Goal: Task Accomplishment & Management: Manage account settings

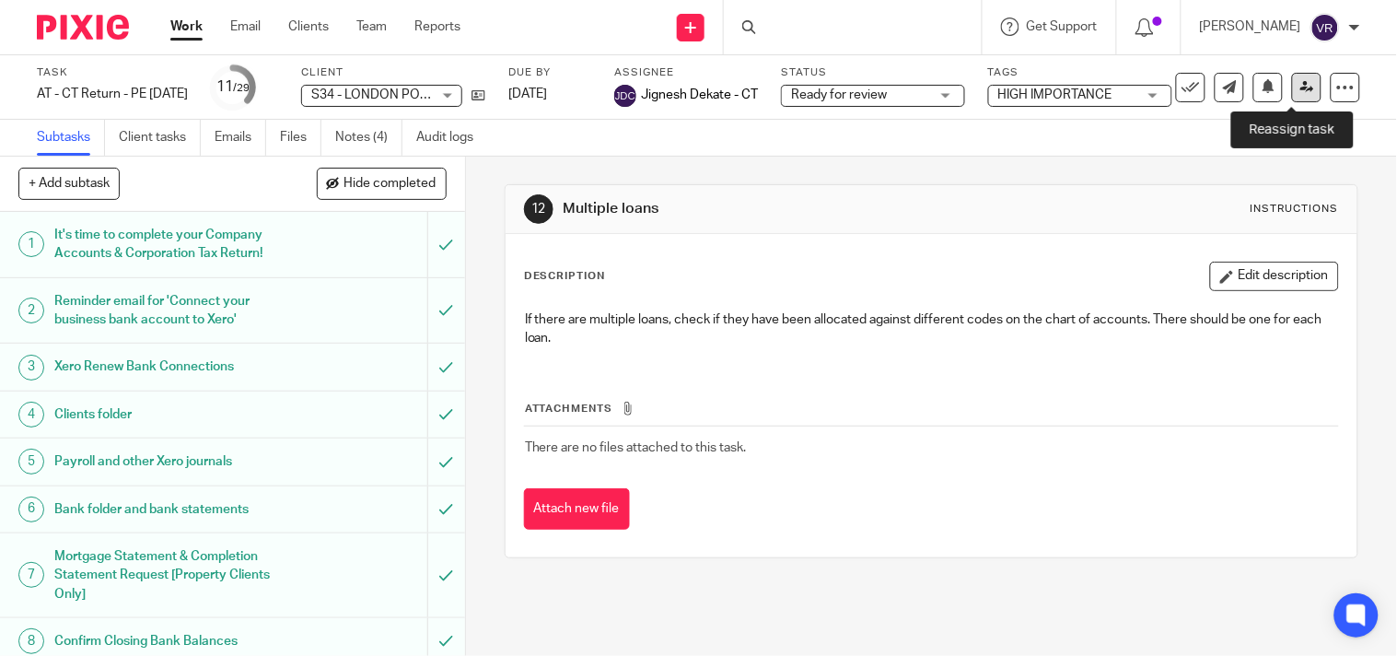
click at [1292, 96] on link at bounding box center [1306, 87] width 29 height 29
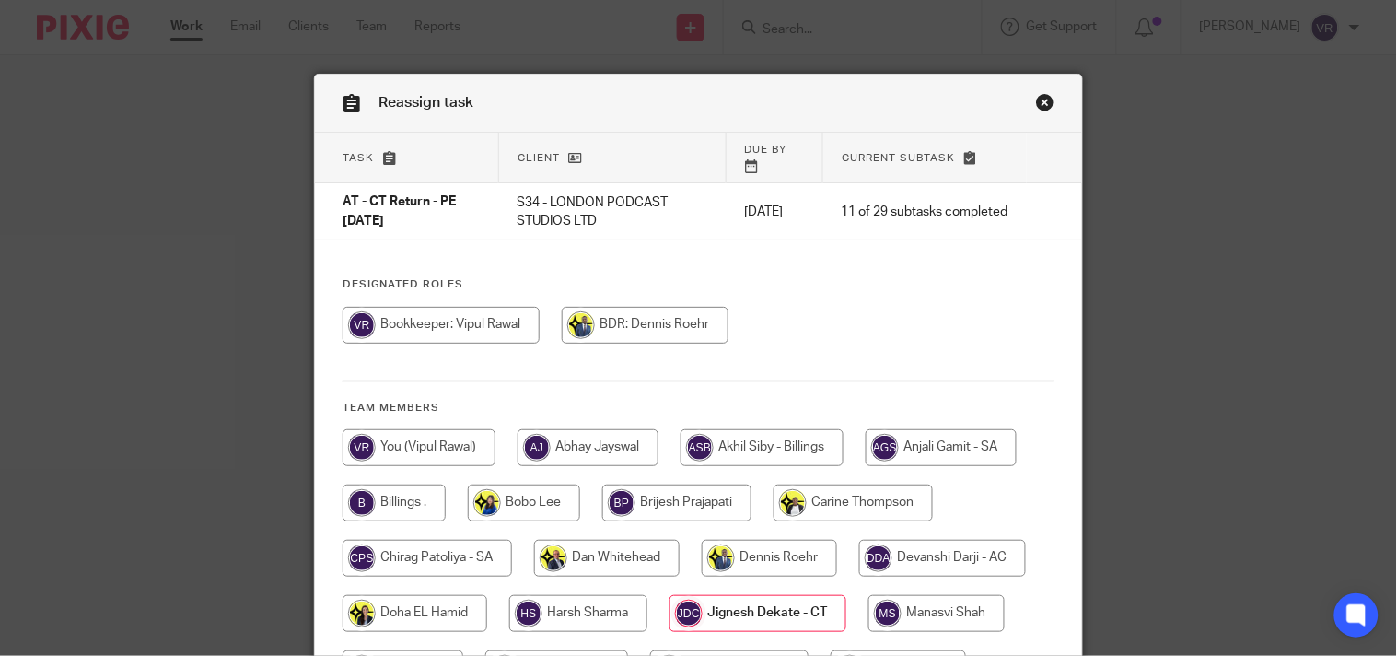
scroll to position [102, 0]
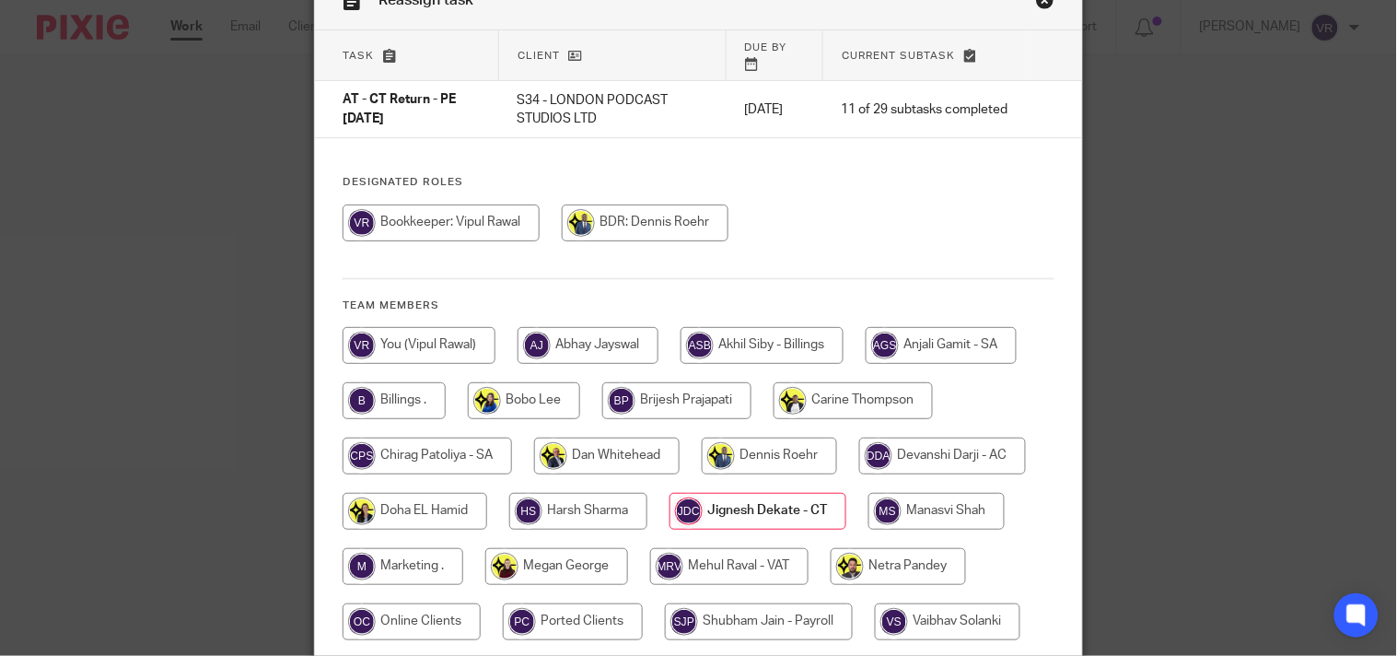
click at [434, 347] on input "radio" at bounding box center [419, 345] width 153 height 37
radio input "true"
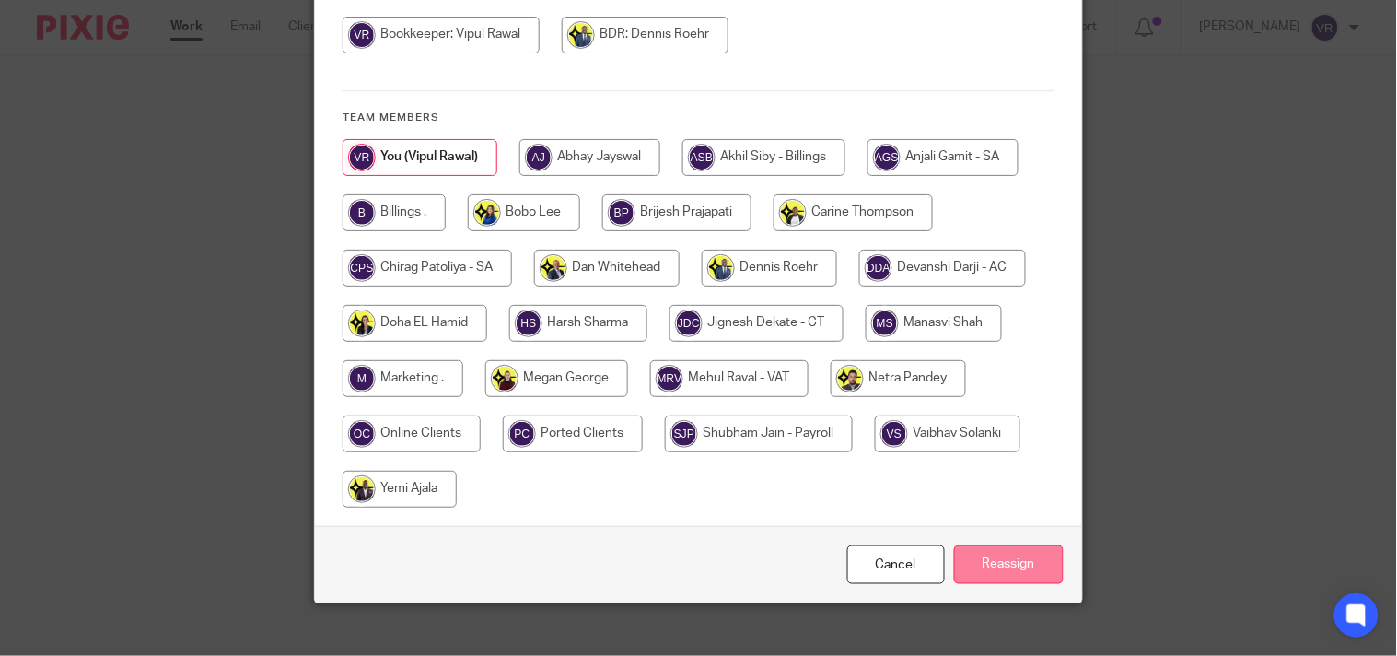
scroll to position [314, 0]
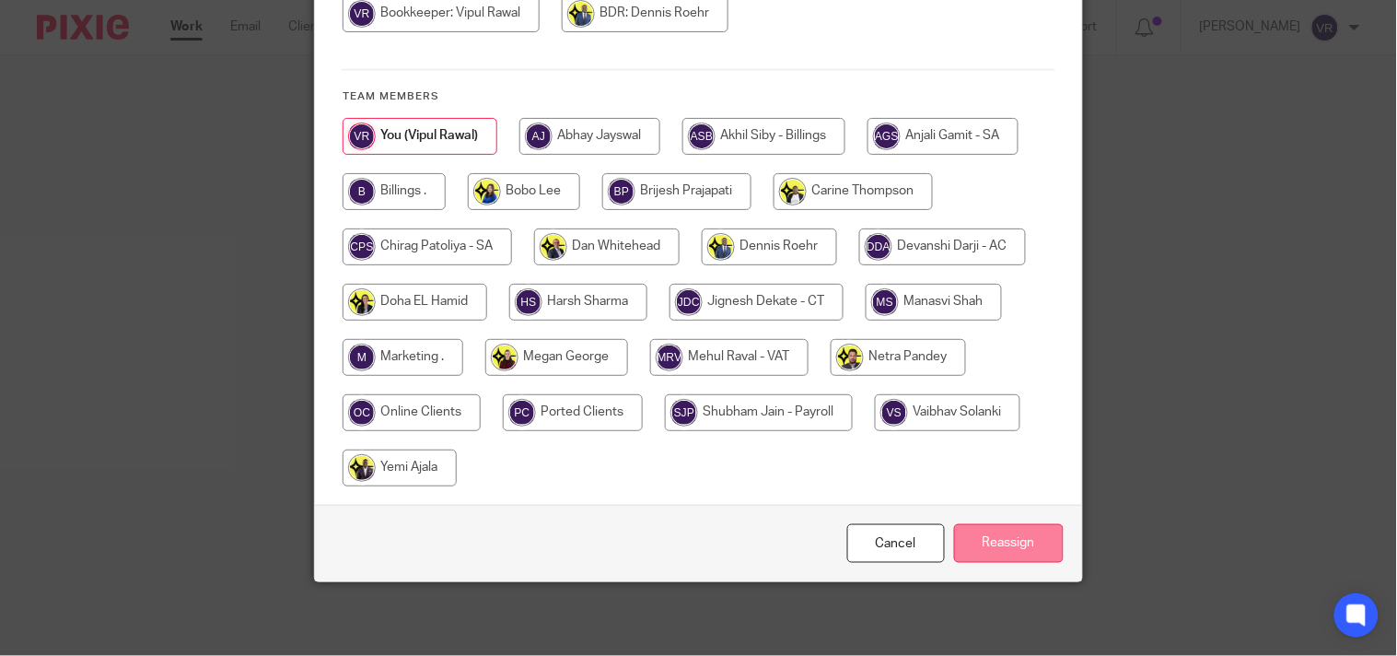
click at [1014, 544] on input "Reassign" at bounding box center [1009, 544] width 110 height 40
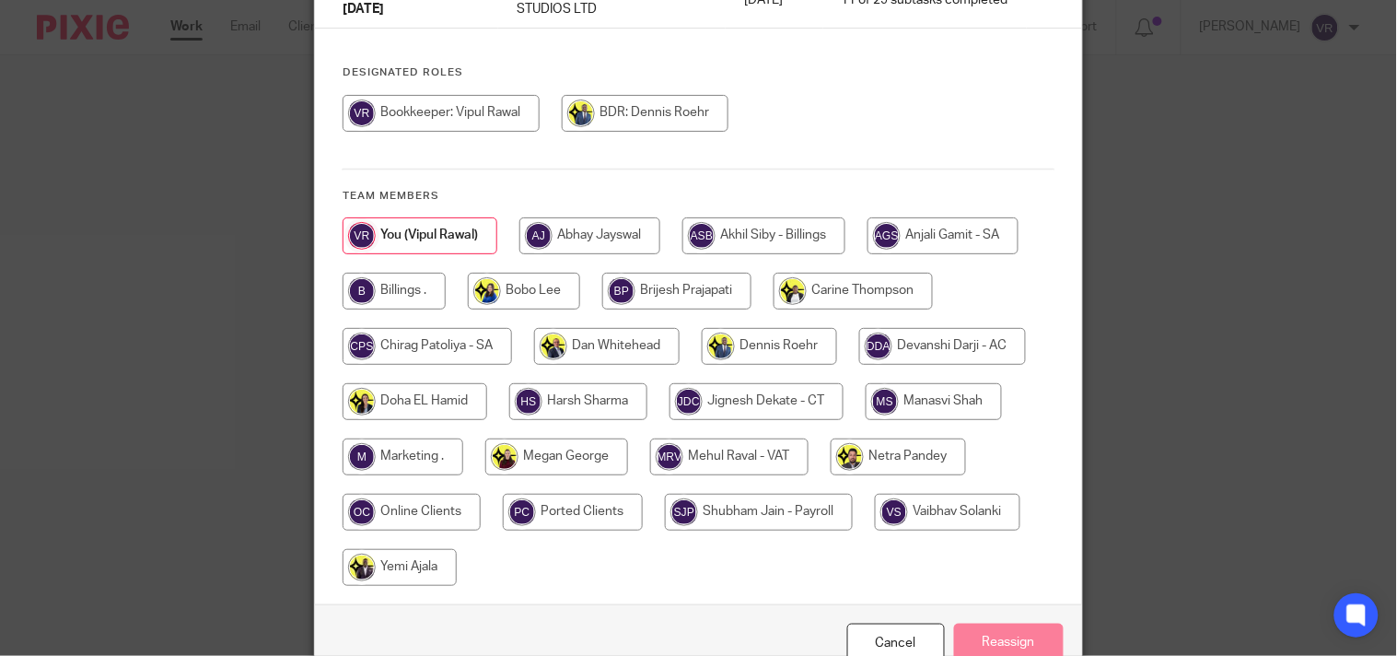
scroll to position [158, 0]
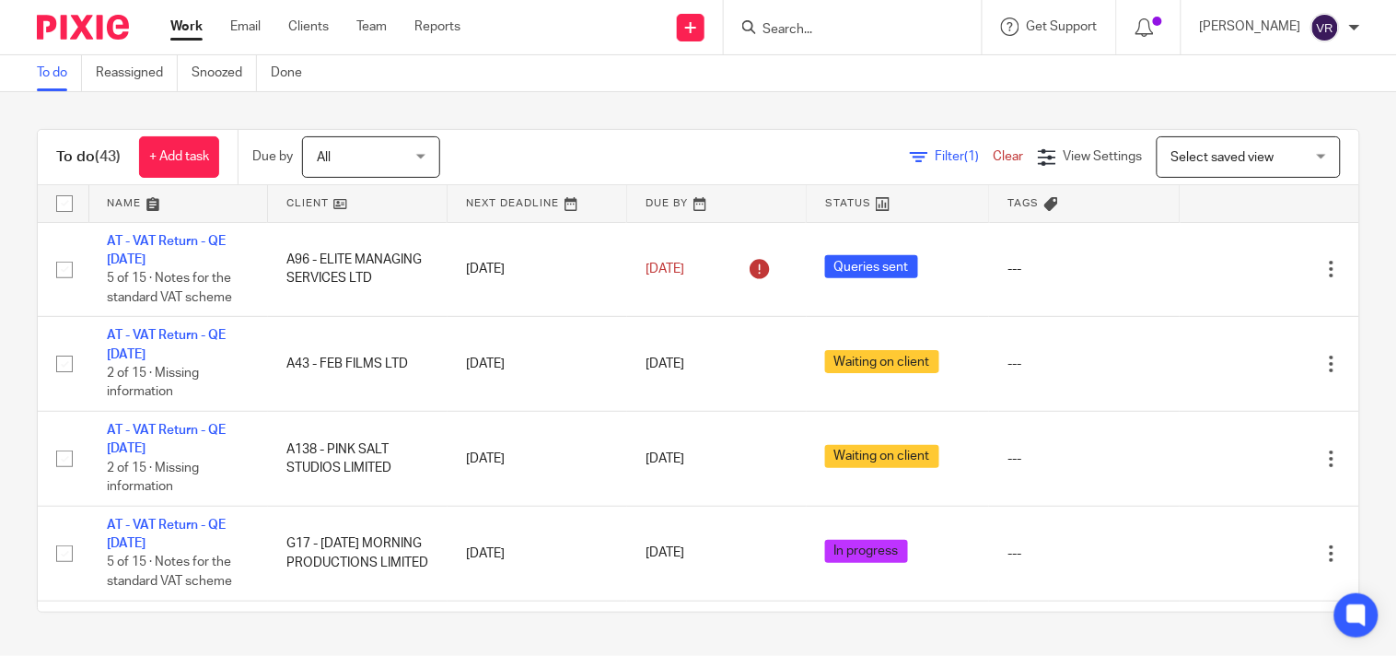
click at [536, 113] on div "To do (43) + Add task Due by All All [DATE] [DATE] This week Next week This mon…" at bounding box center [698, 370] width 1397 height 557
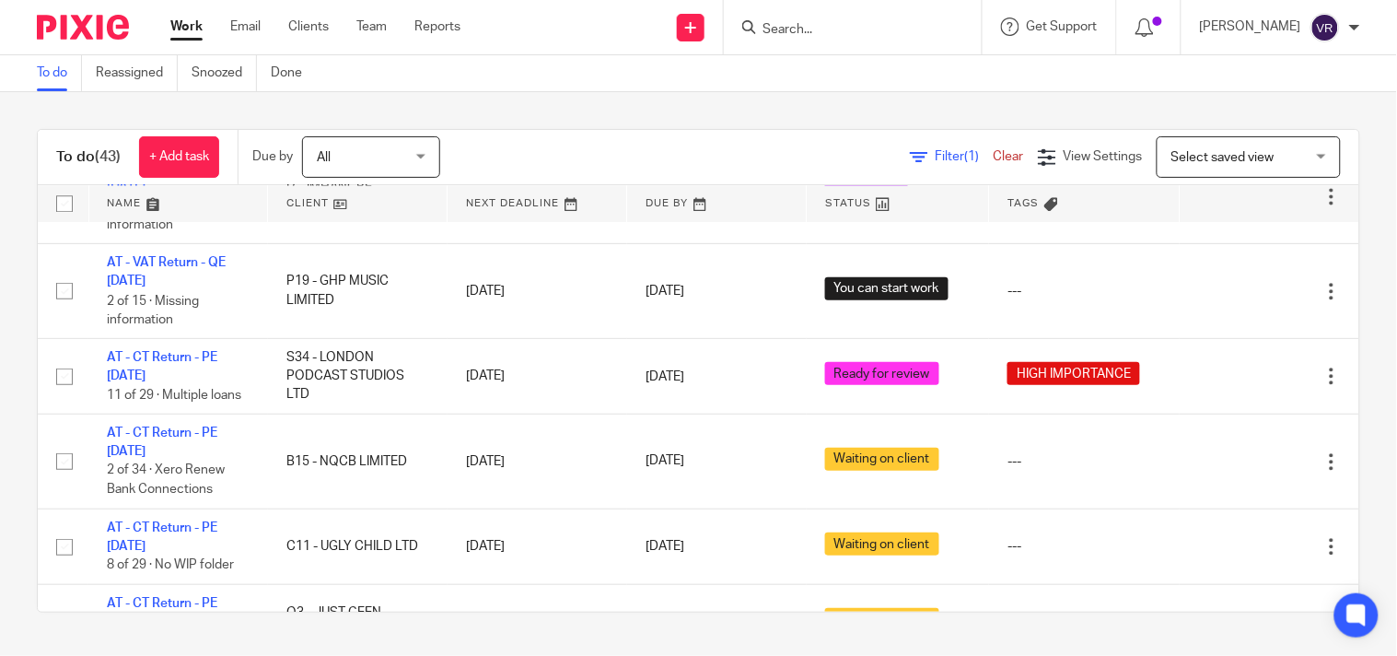
click at [1347, 389] on div "To do (43) + Add task Due by All All [DATE] [DATE] This week Next week This mon…" at bounding box center [698, 370] width 1397 height 557
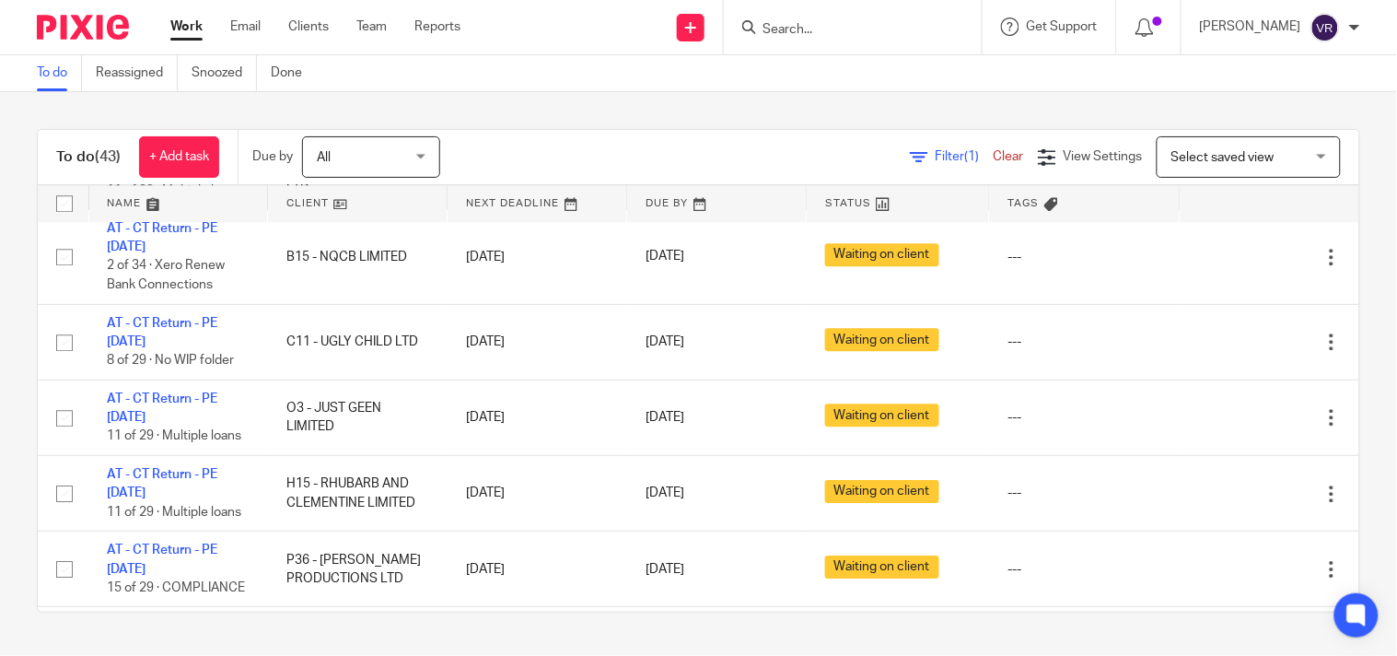
scroll to position [909, 0]
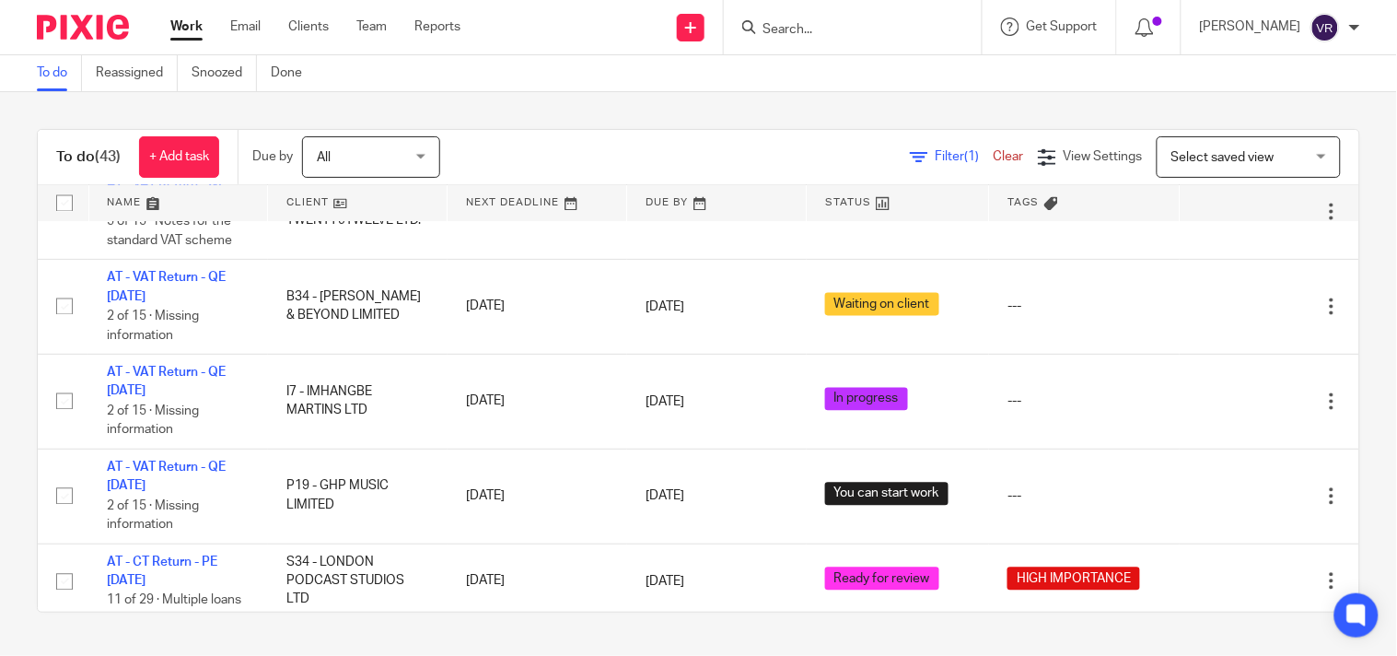
click at [869, 90] on div "To do Reassigned Snoozed Done" at bounding box center [698, 73] width 1397 height 37
click at [923, 95] on div "To do (43) + Add task Due by All All [DATE] [DATE] This week Next week This mon…" at bounding box center [698, 370] width 1397 height 557
